Goal: Transaction & Acquisition: Purchase product/service

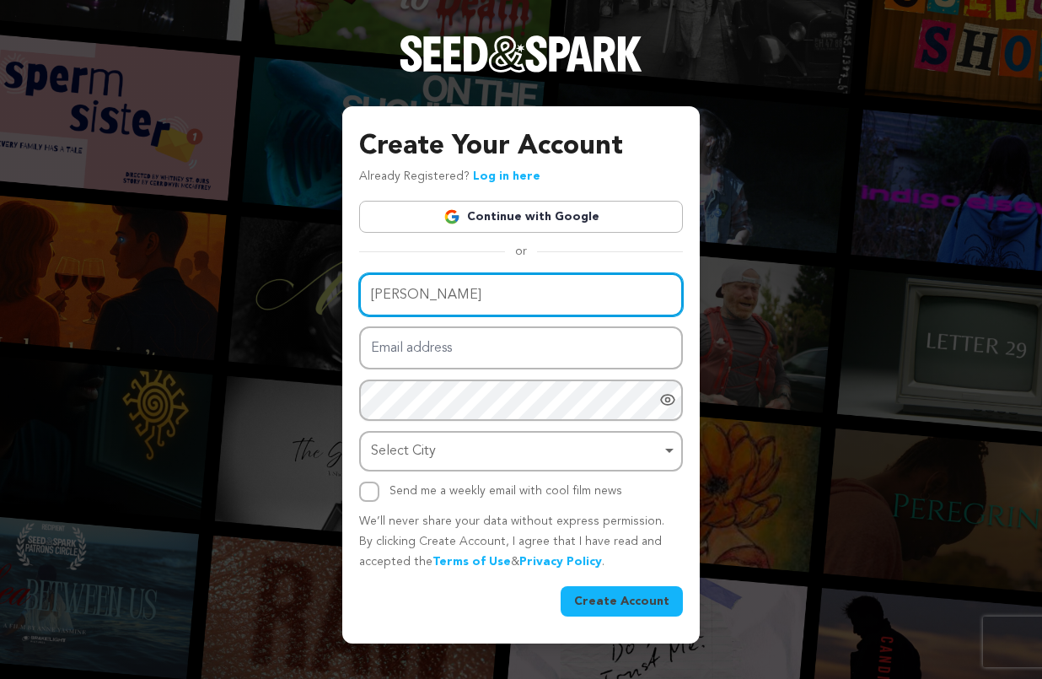
type input "[PERSON_NAME]"
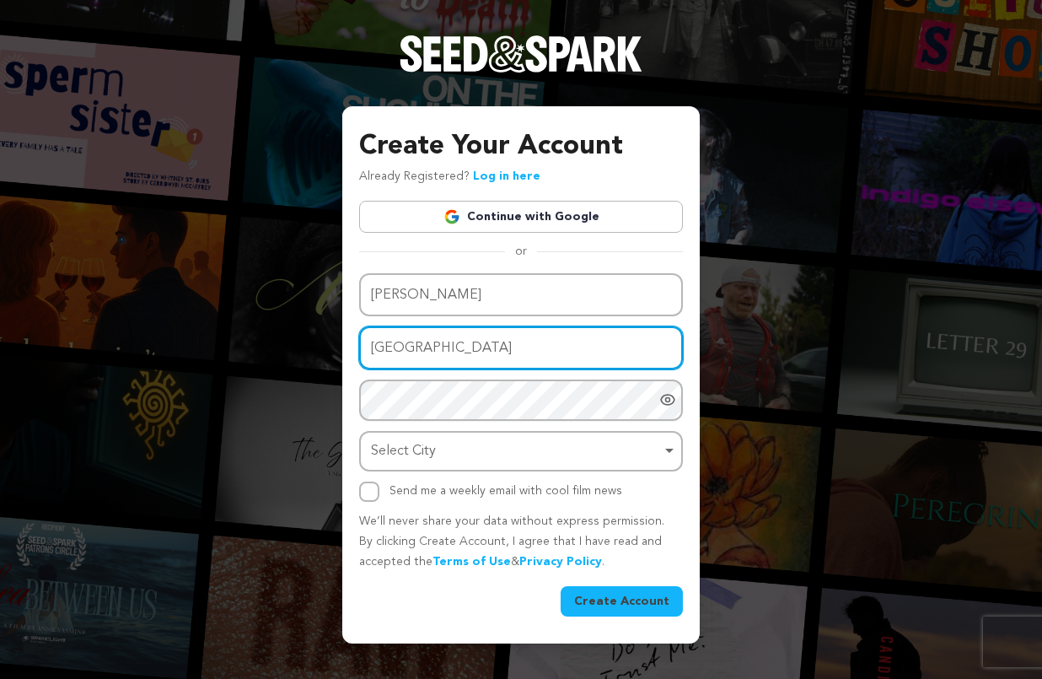
type input "France"
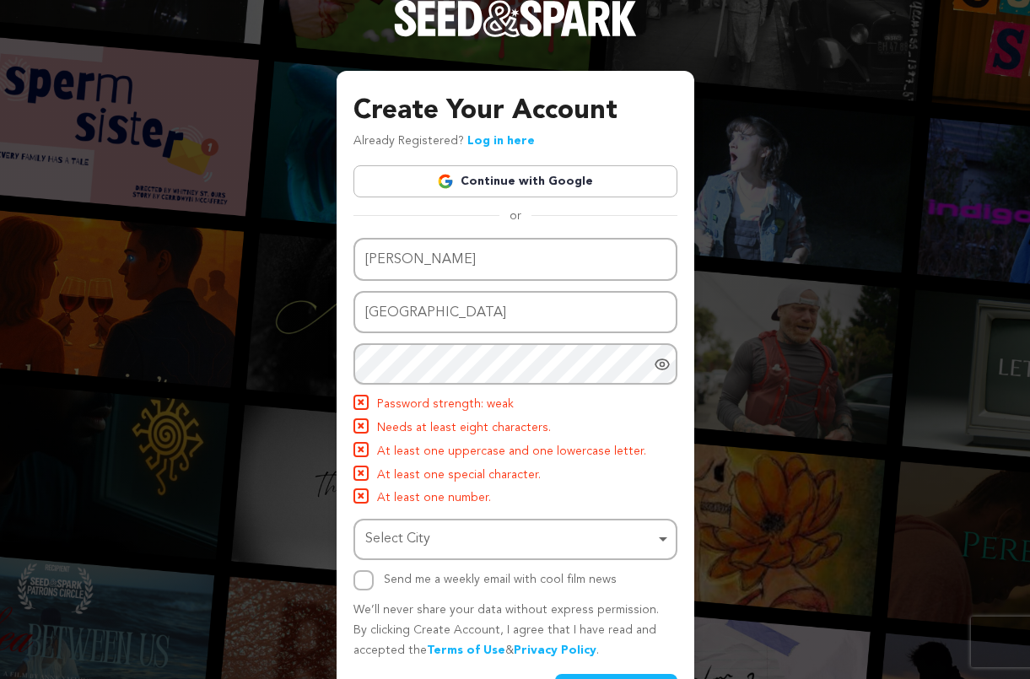
click at [509, 170] on link "Continue with Google" at bounding box center [515, 181] width 324 height 32
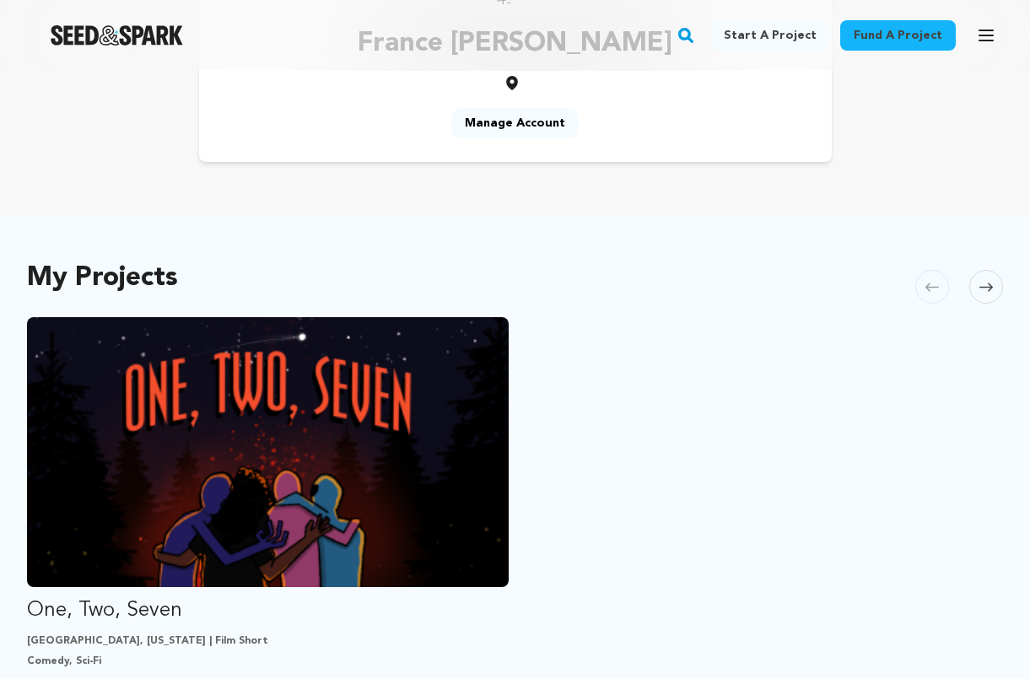
scroll to position [293, 0]
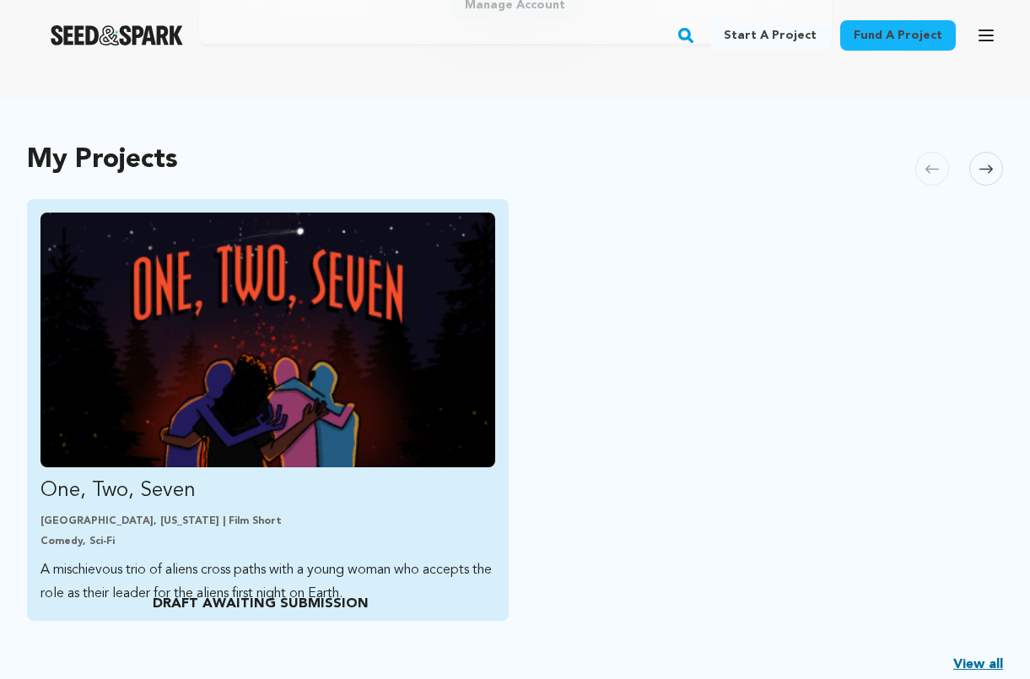
click at [283, 306] on img "Fund One, Two, Seven" at bounding box center [267, 340] width 455 height 255
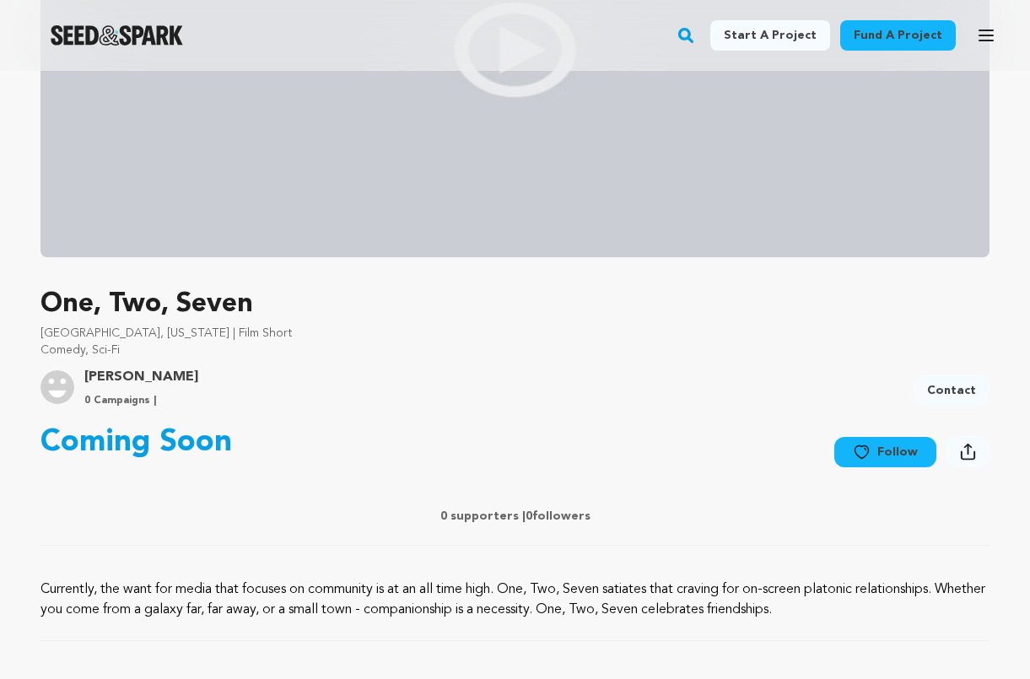
scroll to position [310, 0]
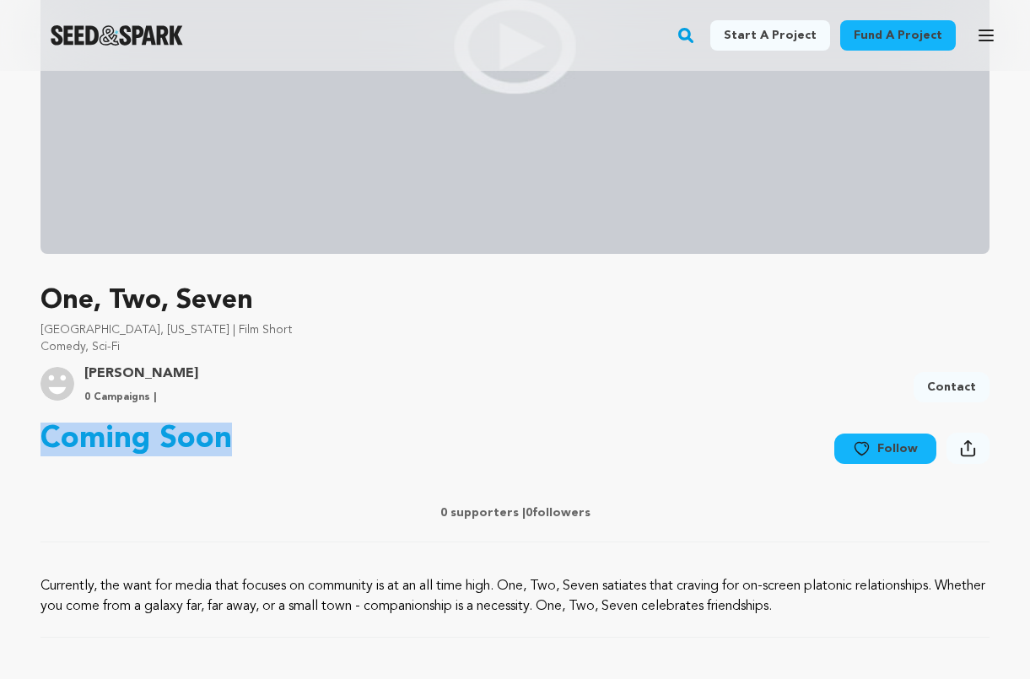
drag, startPoint x: 250, startPoint y: 450, endPoint x: 13, endPoint y: 431, distance: 237.8
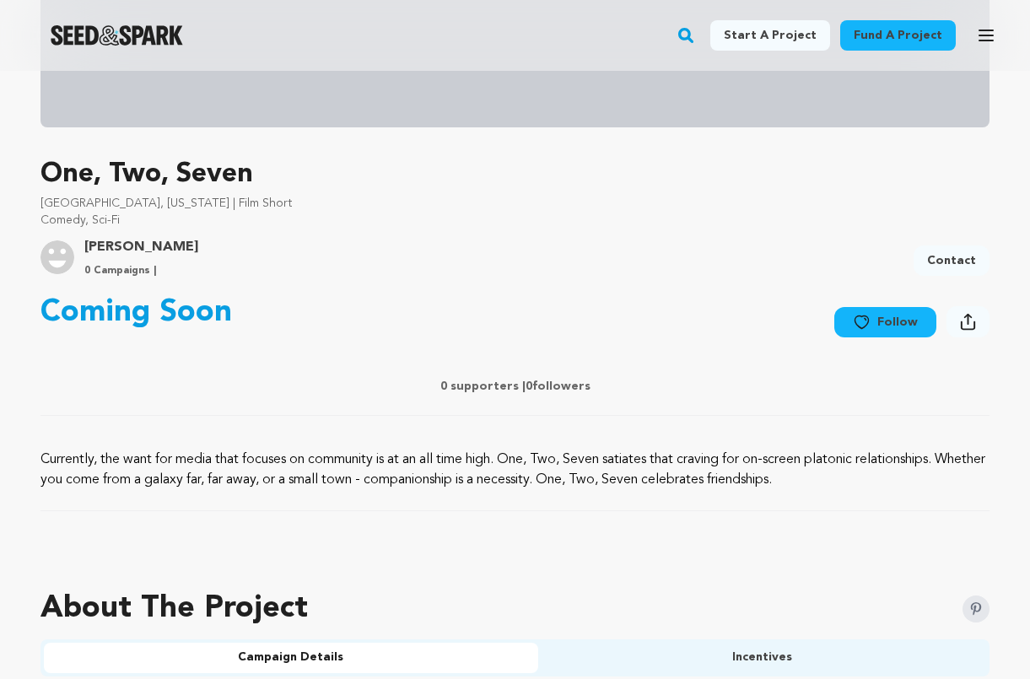
drag, startPoint x: 25, startPoint y: 446, endPoint x: 911, endPoint y: 509, distance: 887.8
drag, startPoint x: 895, startPoint y: 487, endPoint x: 0, endPoint y: 443, distance: 895.9
click at [93, 453] on p "Currently, the want for media that focuses on community is at an all time high.…" at bounding box center [514, 470] width 949 height 40
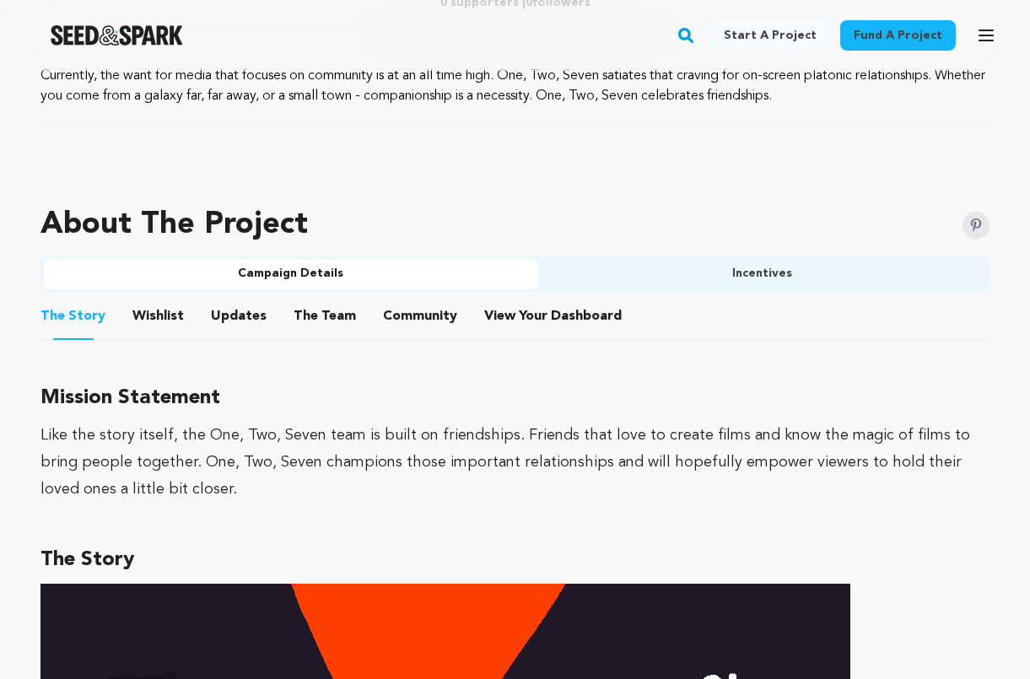
scroll to position [870, 0]
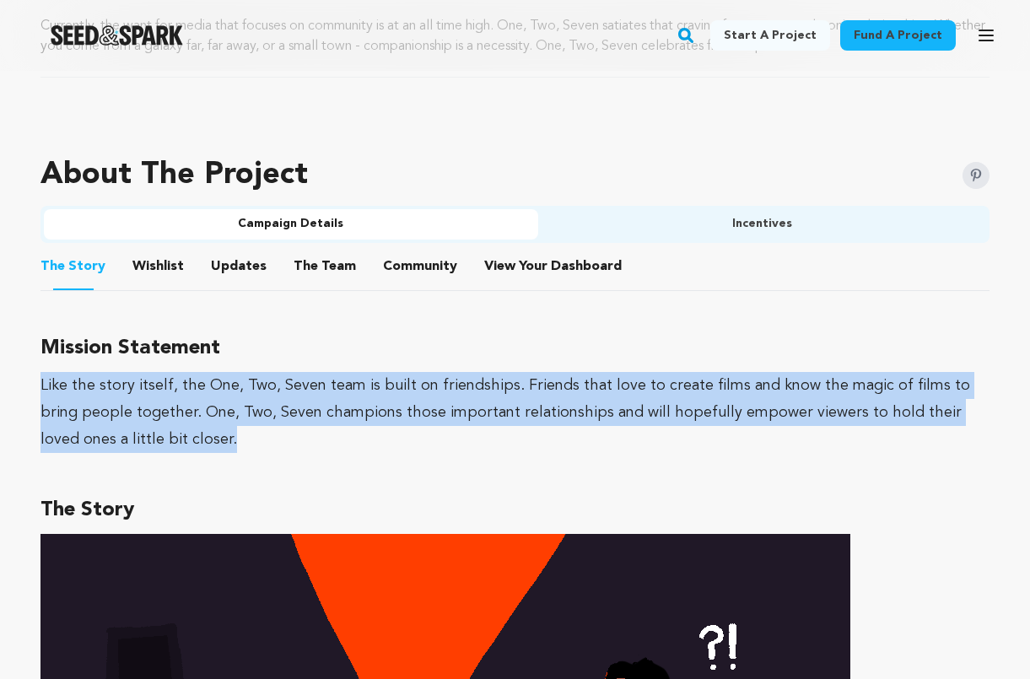
drag, startPoint x: 143, startPoint y: 443, endPoint x: 2, endPoint y: 380, distance: 154.0
click at [2, 380] on div "Fund a project Project details One, Two, Seven Grand Rapids, Michigan | Film Sh…" at bounding box center [515, 452] width 1030 height 2503
click at [4, 380] on div "Fund a project Project details One, Two, Seven Grand Rapids, Michigan | Film Sh…" at bounding box center [515, 452] width 1030 height 2503
drag, startPoint x: 13, startPoint y: 378, endPoint x: 154, endPoint y: 441, distance: 155.2
click at [154, 441] on div "Fund a project Project details One, Two, Seven Grand Rapids, Michigan | Film Sh…" at bounding box center [515, 452] width 1030 height 2503
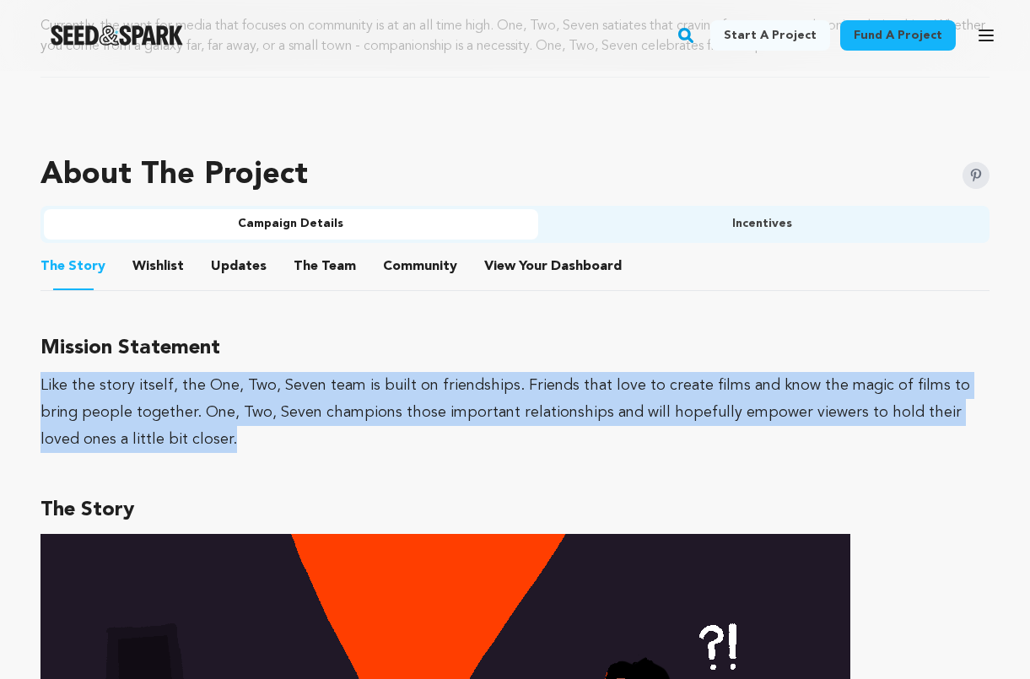
drag, startPoint x: 154, startPoint y: 442, endPoint x: 16, endPoint y: 385, distance: 149.4
click at [16, 385] on div "Fund a project Project details One, Two, Seven Grand Rapids, Michigan | Film Sh…" at bounding box center [515, 452] width 1030 height 2503
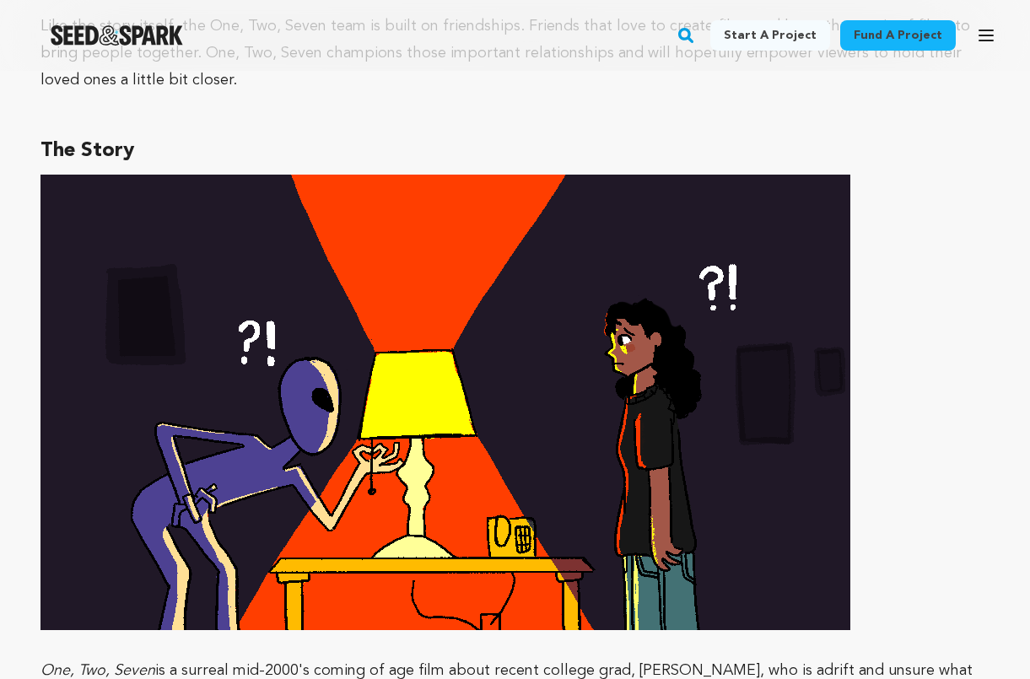
scroll to position [1455, 0]
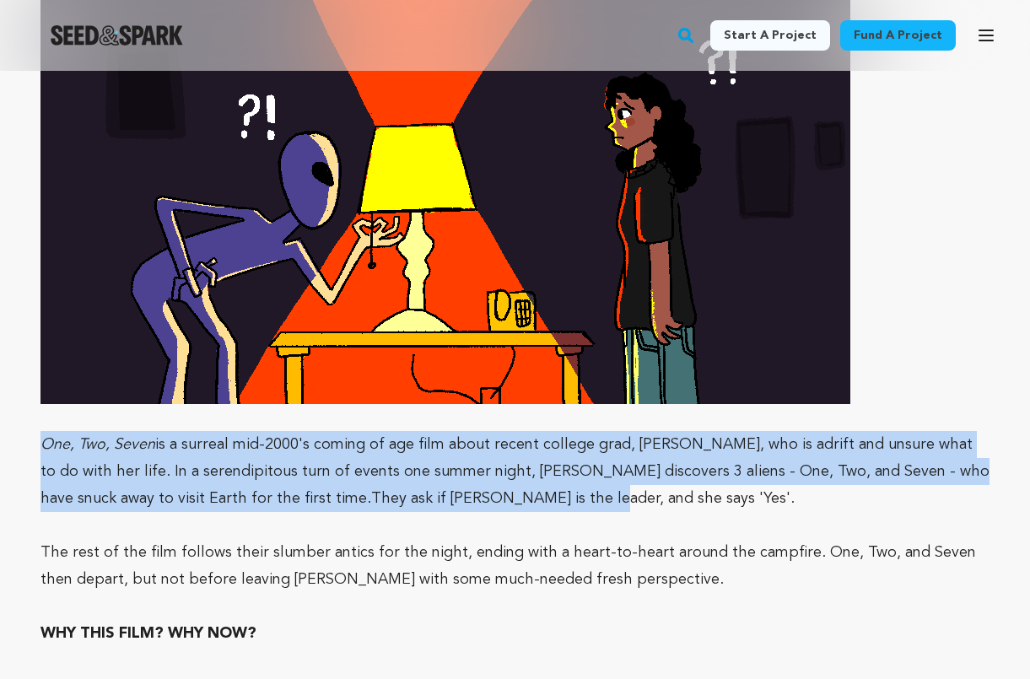
drag, startPoint x: 469, startPoint y: 494, endPoint x: 20, endPoint y: 443, distance: 451.6
drag, startPoint x: 20, startPoint y: 436, endPoint x: 535, endPoint y: 510, distance: 519.8
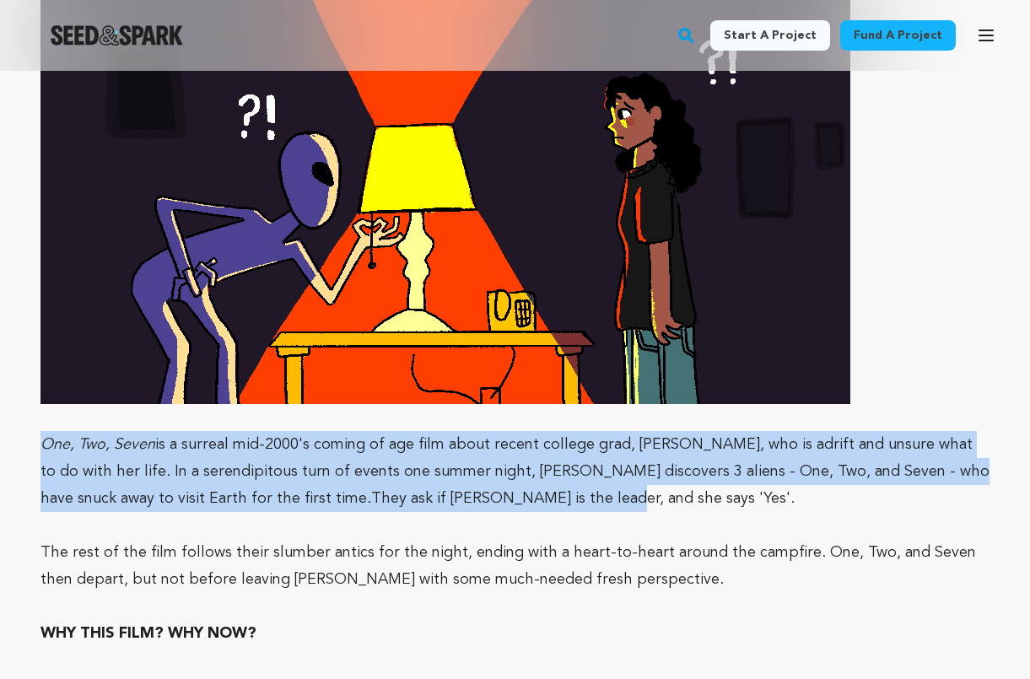
drag, startPoint x: 530, startPoint y: 509, endPoint x: 15, endPoint y: 450, distance: 518.7
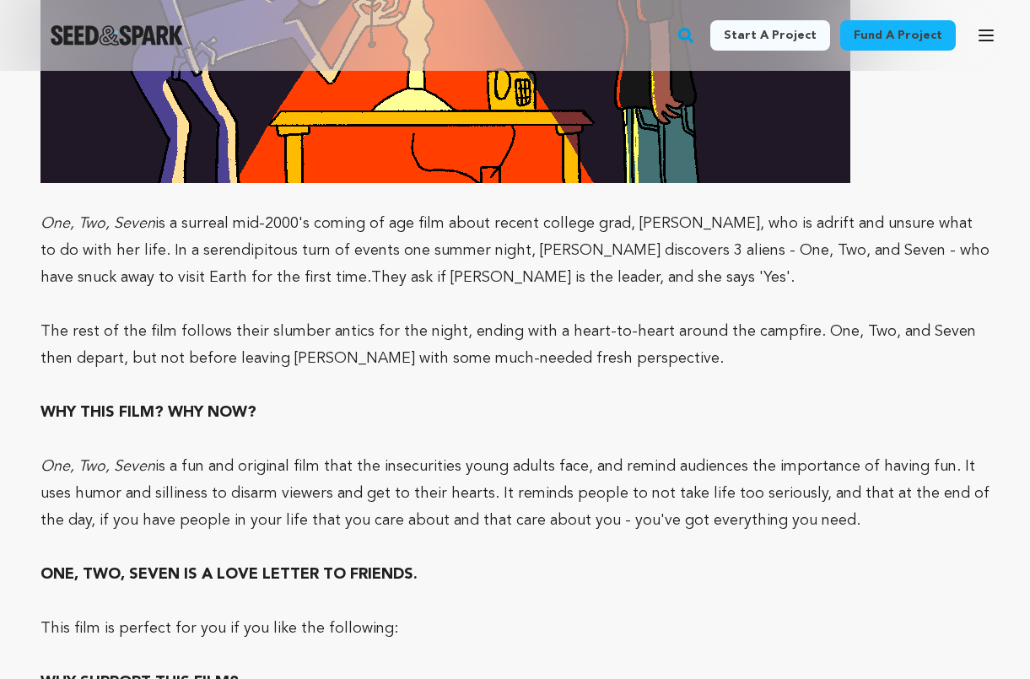
scroll to position [1812, 0]
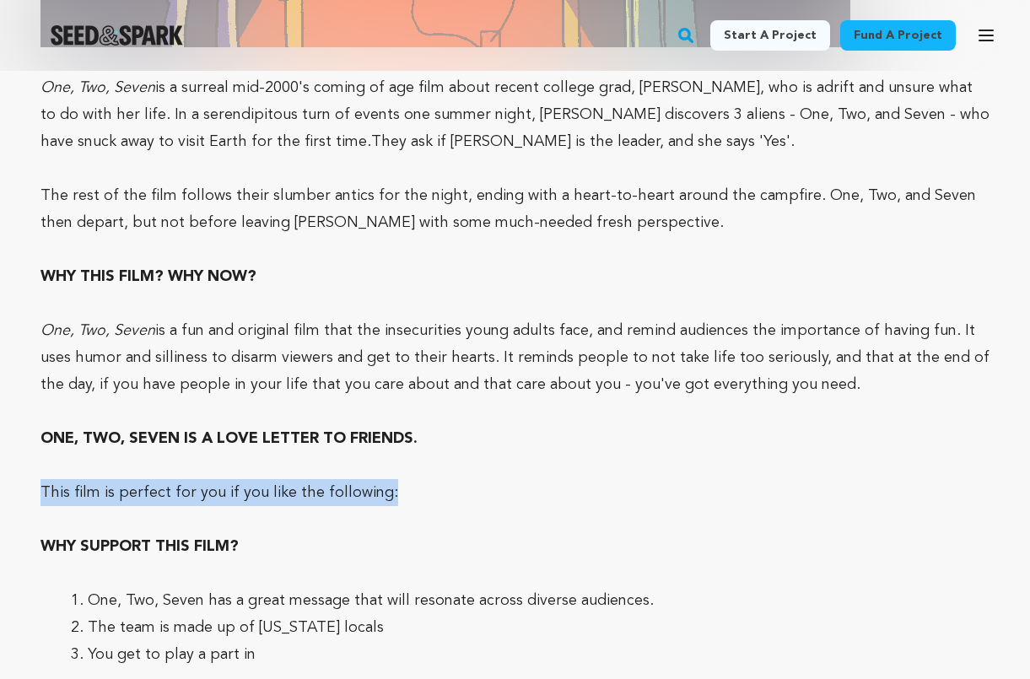
drag, startPoint x: 387, startPoint y: 489, endPoint x: 0, endPoint y: 481, distance: 387.2
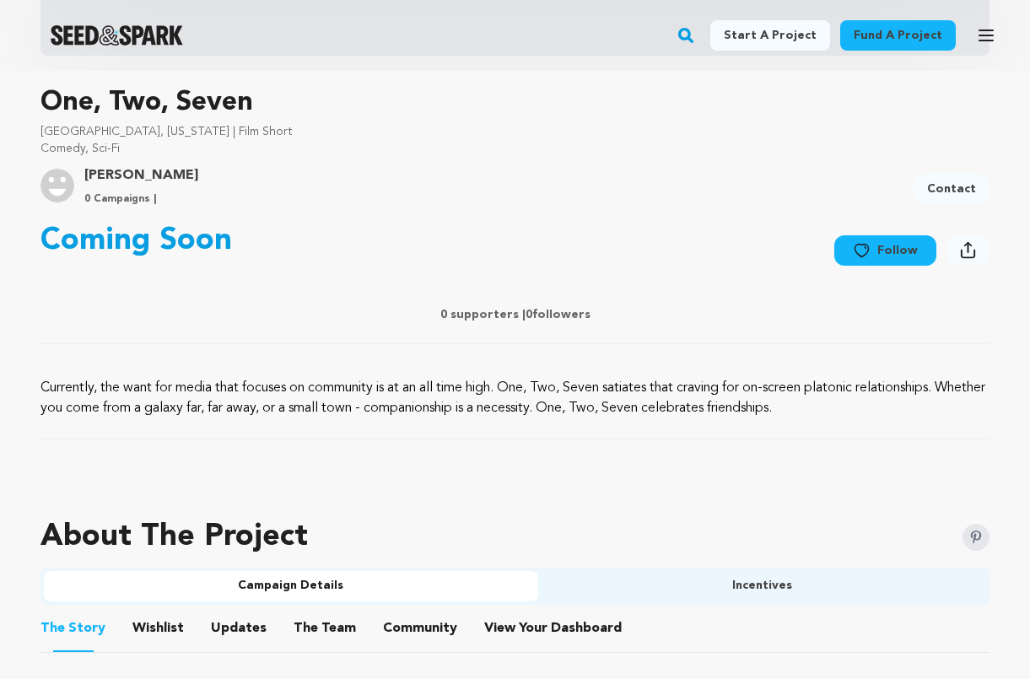
scroll to position [504, 0]
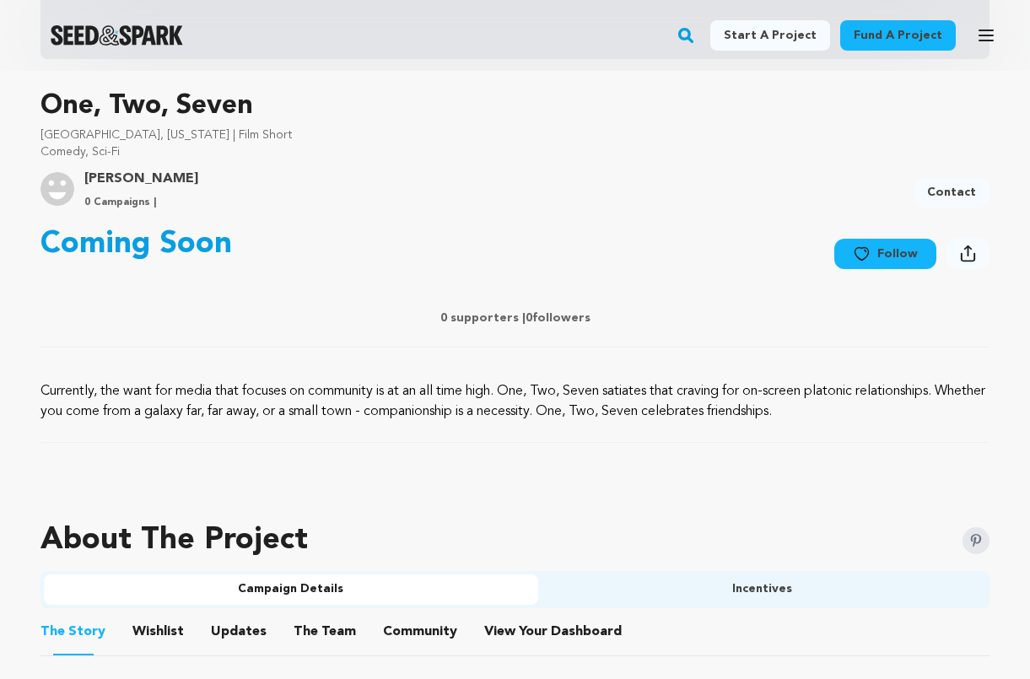
drag, startPoint x: 41, startPoint y: 392, endPoint x: 920, endPoint y: 404, distance: 878.9
drag, startPoint x: 793, startPoint y: 406, endPoint x: 23, endPoint y: 374, distance: 770.6
click at [94, 310] on p "0 supporters | 0 followers" at bounding box center [514, 318] width 949 height 17
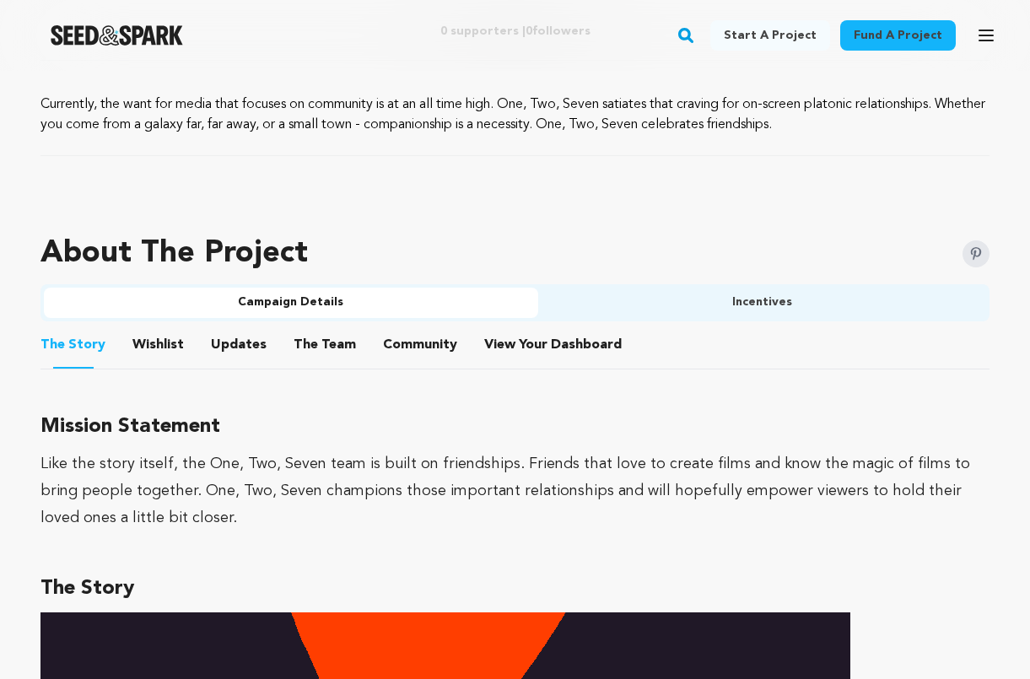
scroll to position [925, 0]
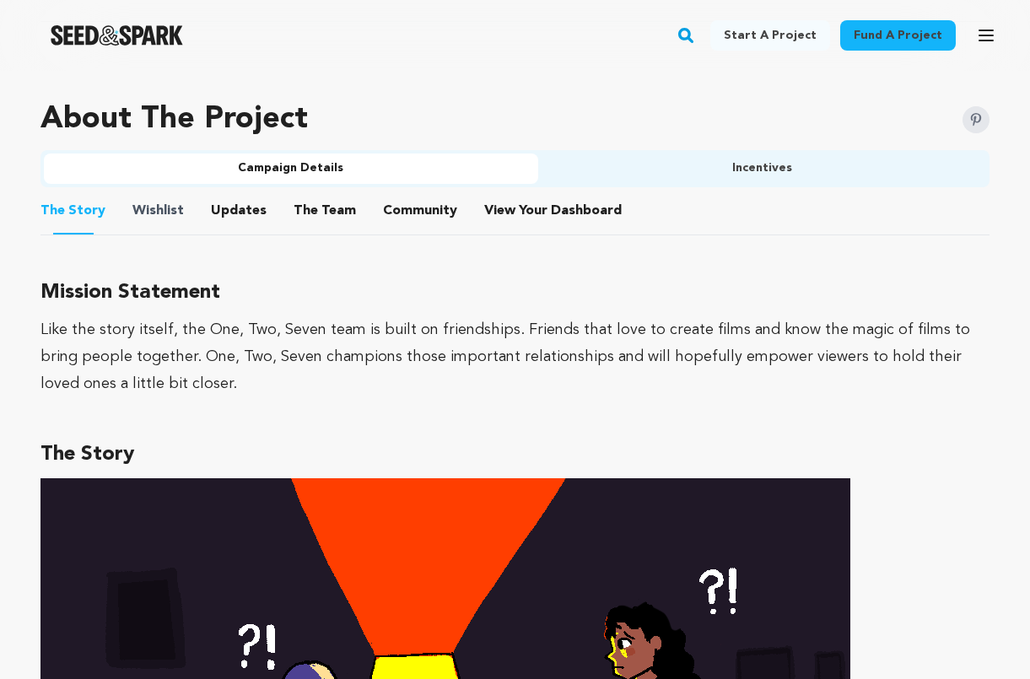
click at [175, 207] on span "Wishlist" at bounding box center [157, 211] width 51 height 20
click at [335, 212] on button "The Team" at bounding box center [324, 214] width 40 height 40
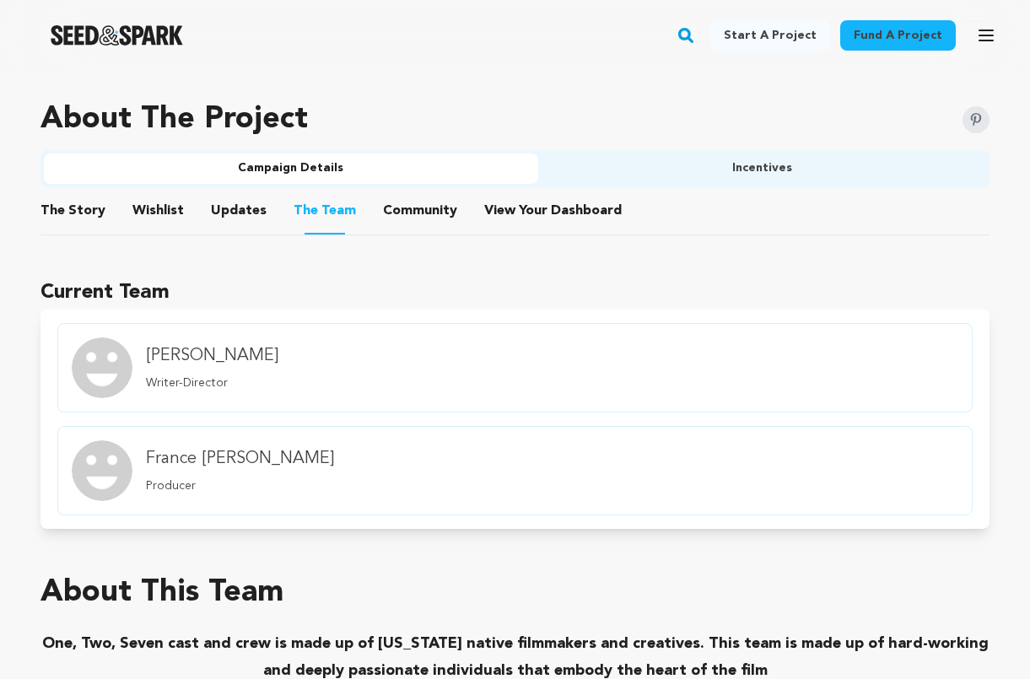
click at [312, 218] on button "The Team" at bounding box center [324, 213] width 40 height 42
